Goal: Information Seeking & Learning: Learn about a topic

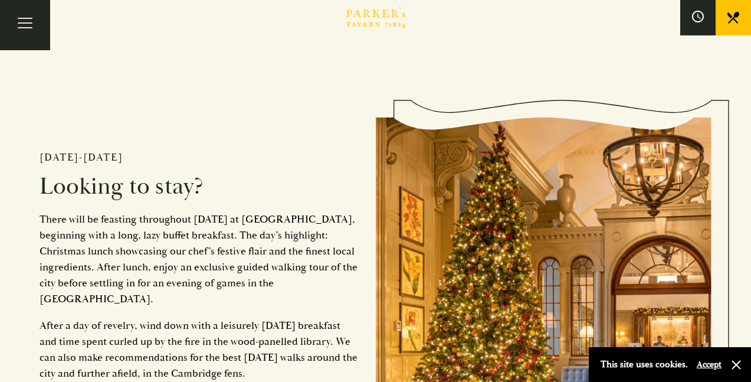
scroll to position [1806, 0]
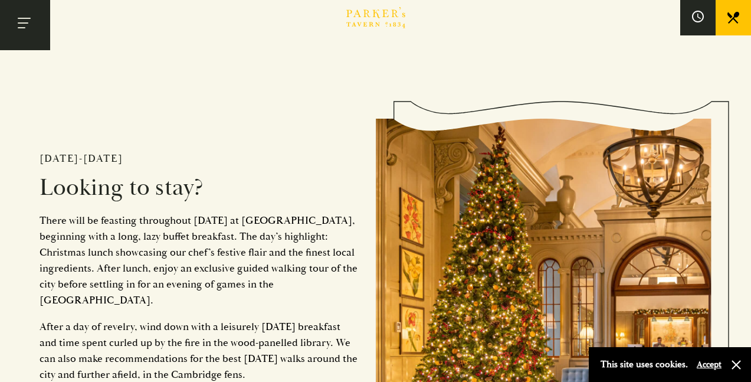
click at [21, 30] on button "Toggle navigation" at bounding box center [25, 25] width 50 height 50
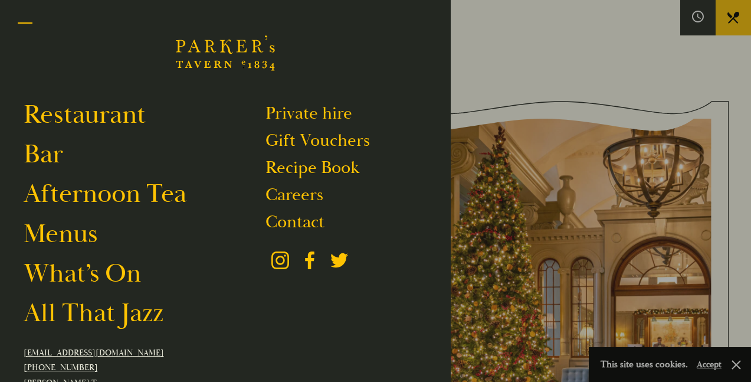
click at [19, 18] on button "Toggle navigation" at bounding box center [25, 25] width 50 height 50
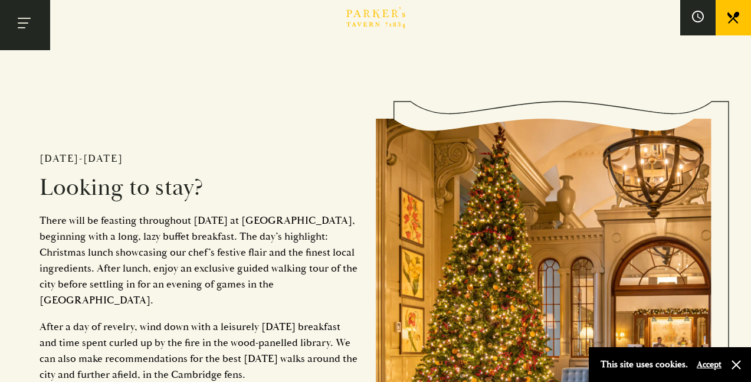
click at [24, 8] on button "Toggle navigation" at bounding box center [25, 25] width 50 height 50
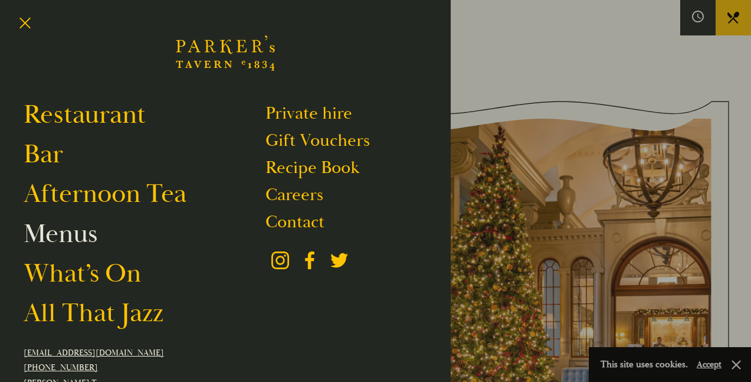
click at [77, 230] on link "Menus" at bounding box center [61, 233] width 74 height 33
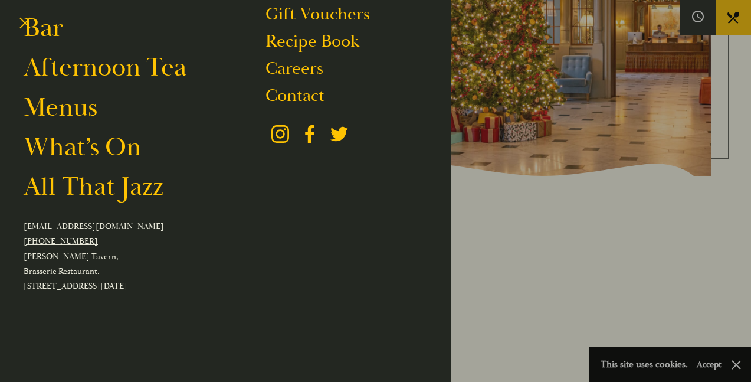
scroll to position [0, 0]
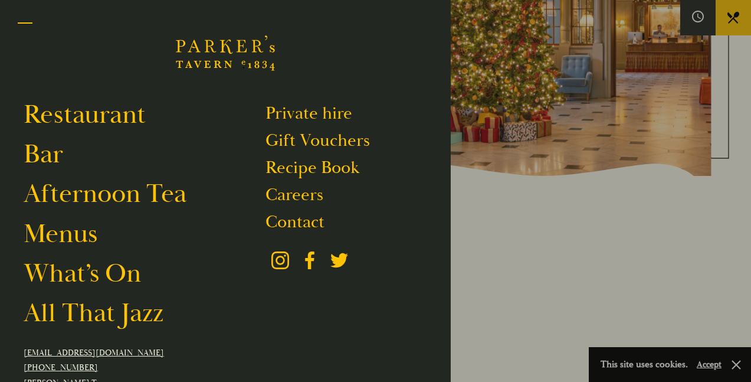
click at [19, 19] on button "Toggle navigation" at bounding box center [25, 25] width 50 height 50
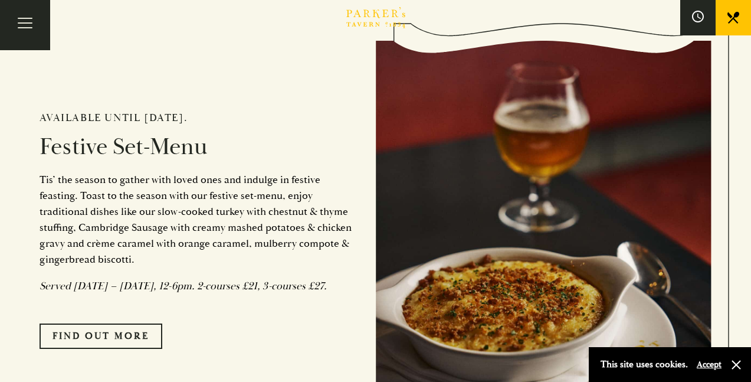
scroll to position [891, 0]
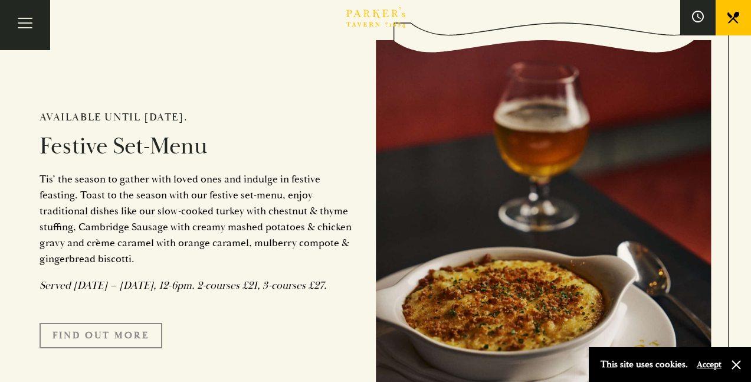
click at [107, 347] on link "FIND OUT MORE" at bounding box center [101, 335] width 123 height 25
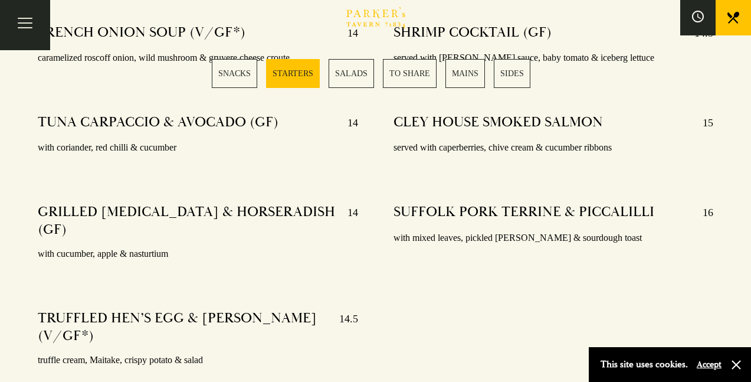
scroll to position [1043, 0]
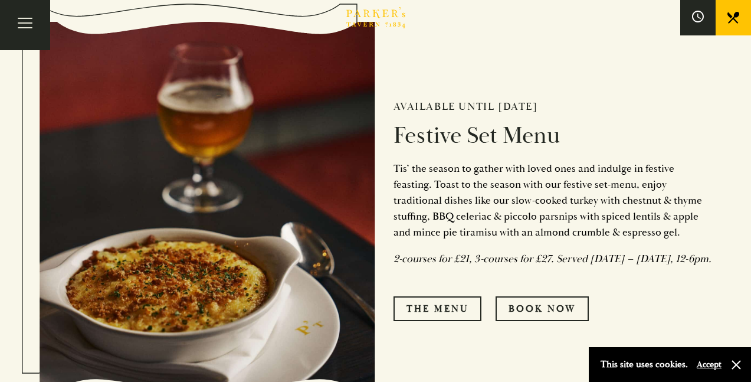
scroll to position [422, 0]
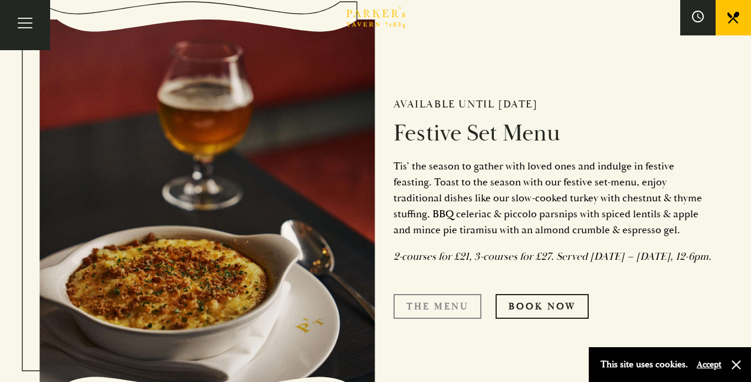
click at [448, 311] on link "The Menu" at bounding box center [437, 306] width 88 height 25
